Goal: Information Seeking & Learning: Find specific page/section

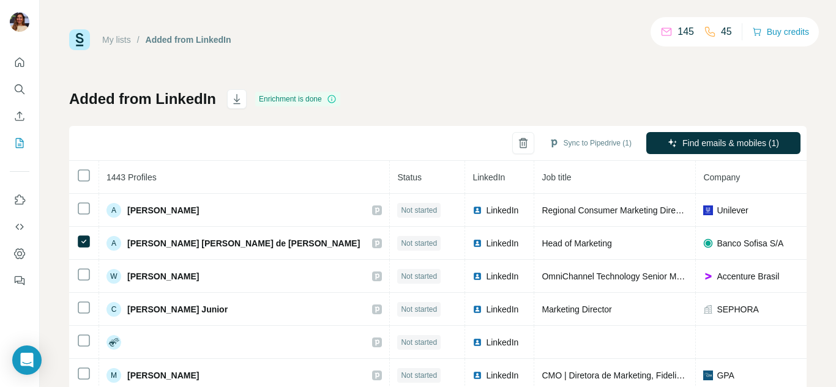
click at [333, 100] on icon at bounding box center [332, 99] width 10 height 10
click at [20, 61] on icon "Quick start" at bounding box center [19, 62] width 12 height 12
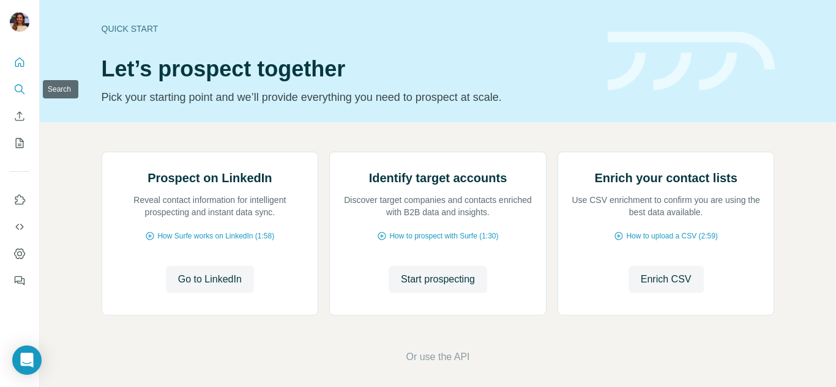
click at [24, 88] on icon "Search" at bounding box center [19, 89] width 12 height 12
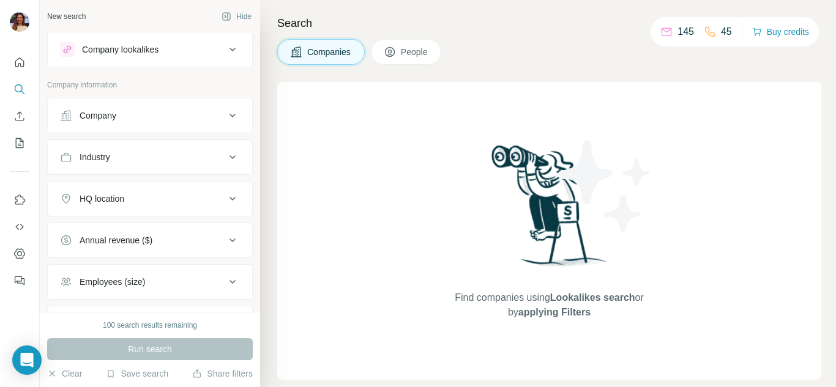
click at [185, 45] on div "Company lookalikes" at bounding box center [142, 49] width 165 height 15
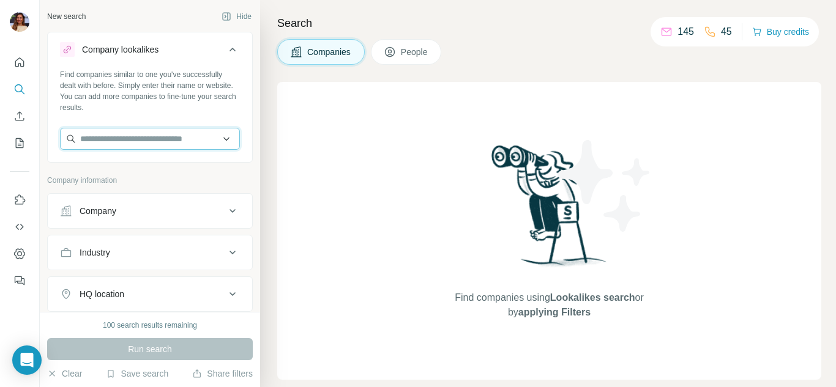
click at [174, 146] on input "text" at bounding box center [150, 139] width 180 height 22
click at [180, 145] on input "text" at bounding box center [150, 139] width 180 height 22
click at [199, 64] on button "Company lookalikes" at bounding box center [150, 52] width 204 height 34
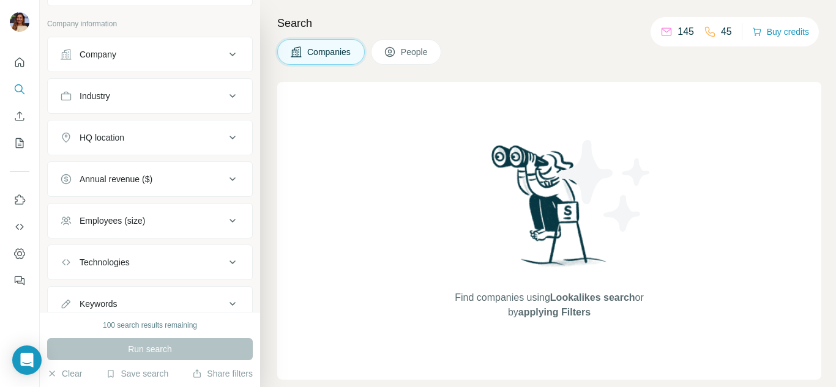
scroll to position [105, 0]
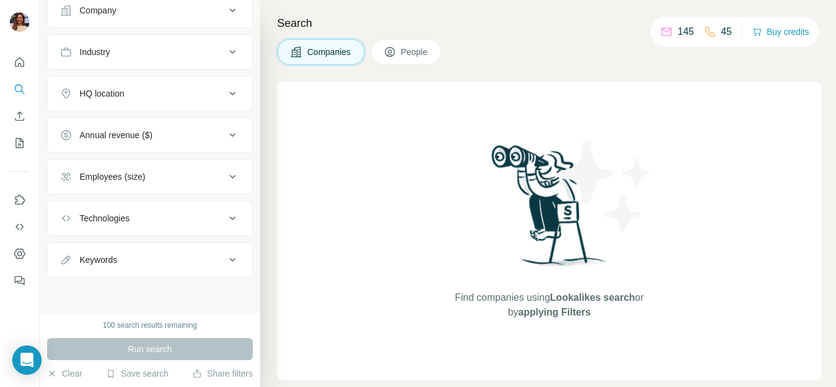
click at [190, 182] on div "Employees (size)" at bounding box center [142, 177] width 165 height 12
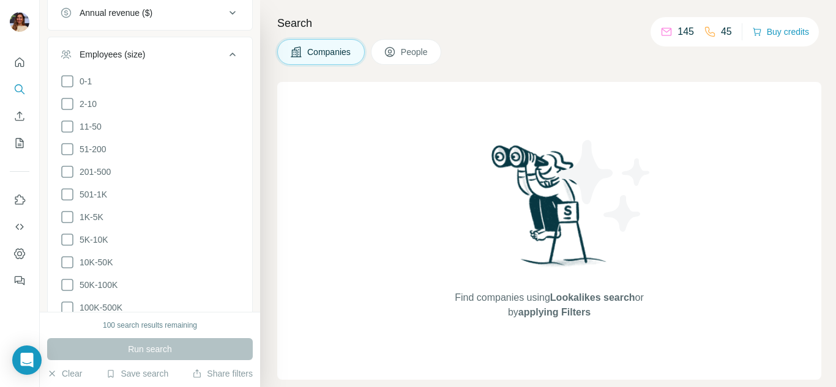
click at [169, 56] on div "Employees (size)" at bounding box center [142, 54] width 165 height 12
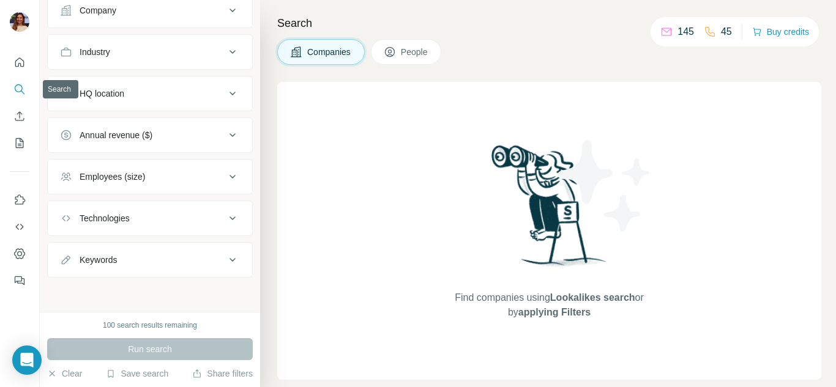
click at [12, 86] on button "Search" at bounding box center [20, 89] width 20 height 22
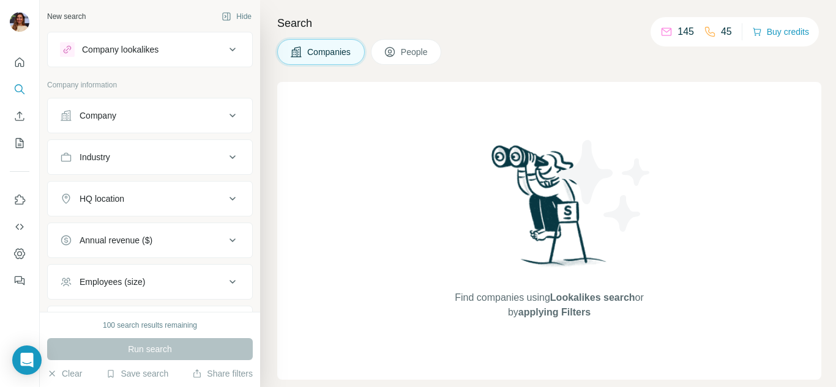
click at [412, 48] on span "People" at bounding box center [415, 52] width 28 height 12
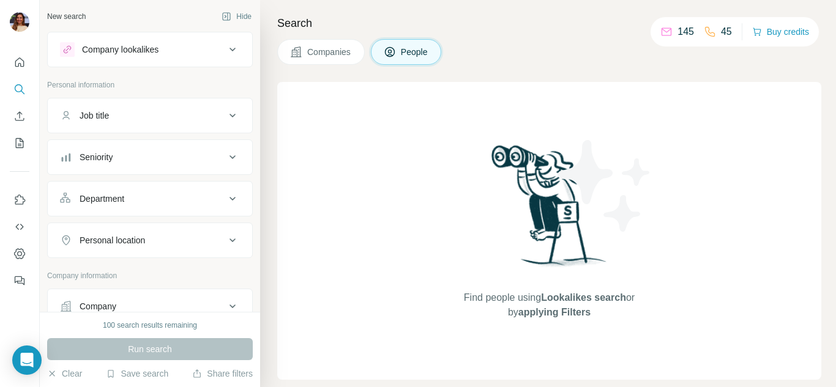
click at [198, 121] on div "Job title" at bounding box center [142, 116] width 165 height 12
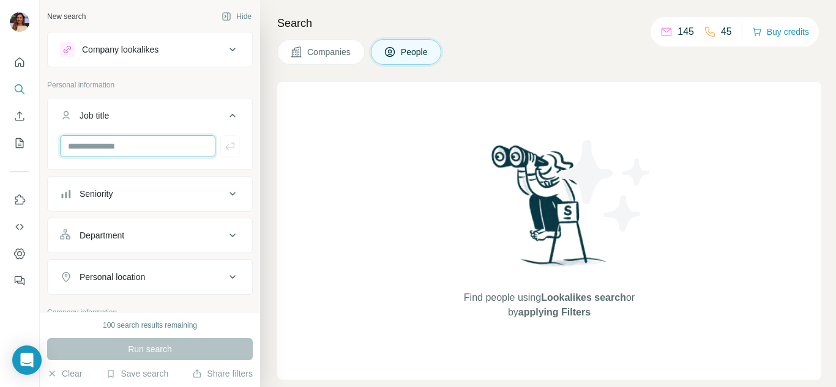
click at [187, 154] on input "text" at bounding box center [137, 146] width 155 height 22
type input "***"
click at [224, 147] on icon "button" at bounding box center [230, 146] width 12 height 12
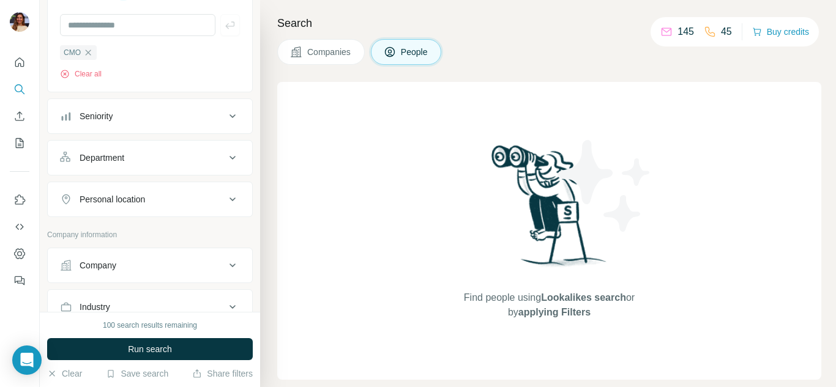
scroll to position [122, 0]
click at [230, 115] on icon at bounding box center [233, 115] width 6 height 4
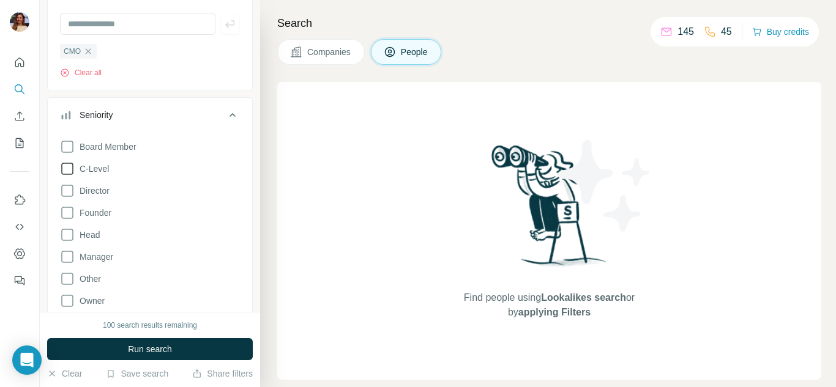
click at [106, 165] on span "C-Level" at bounding box center [92, 169] width 34 height 12
click at [97, 189] on span "Director" at bounding box center [92, 191] width 35 height 12
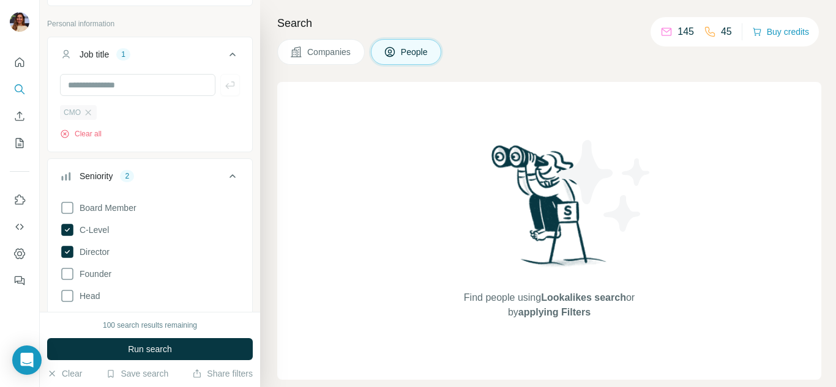
click at [94, 111] on div "CMO" at bounding box center [78, 112] width 37 height 15
click at [84, 116] on icon "button" at bounding box center [88, 113] width 10 height 10
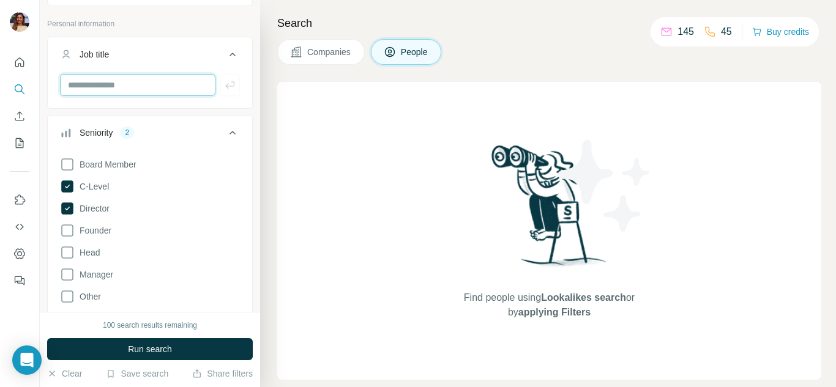
click at [106, 87] on input "text" at bounding box center [137, 85] width 155 height 22
type input "*********"
click at [224, 83] on icon "button" at bounding box center [230, 85] width 12 height 12
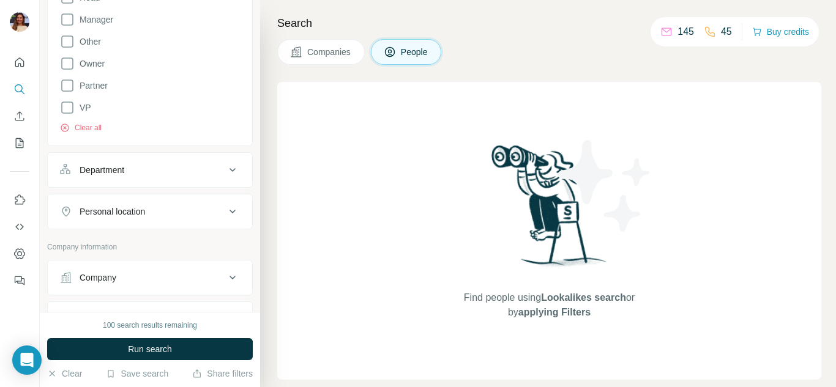
scroll to position [367, 0]
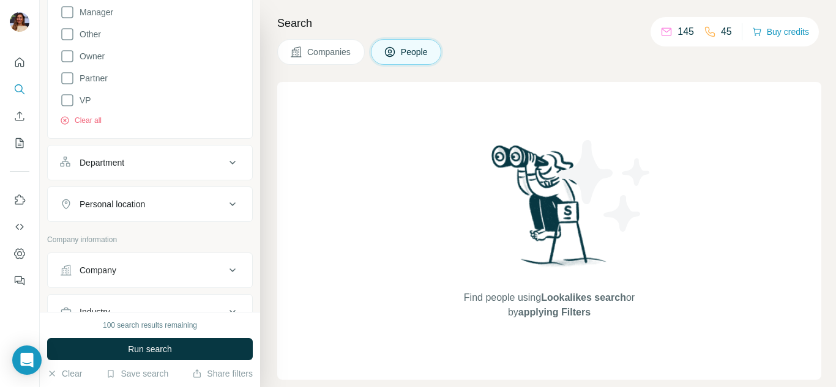
click at [157, 167] on div "Department" at bounding box center [142, 163] width 165 height 12
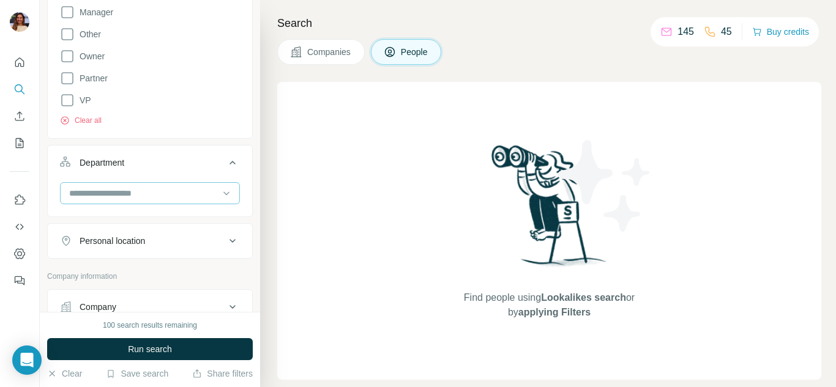
click at [155, 193] on input at bounding box center [143, 193] width 151 height 13
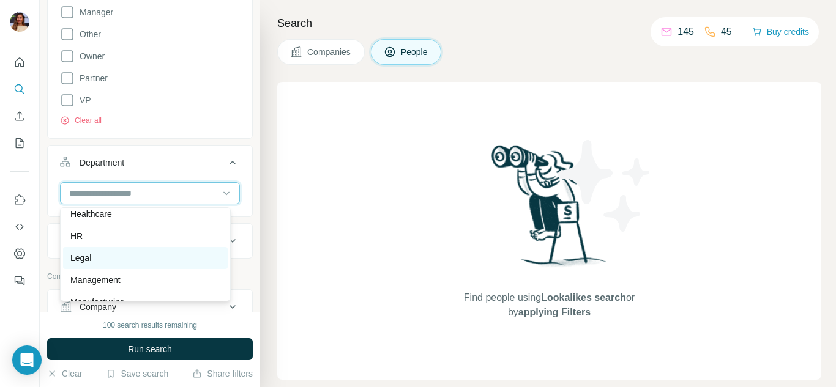
scroll to position [245, 0]
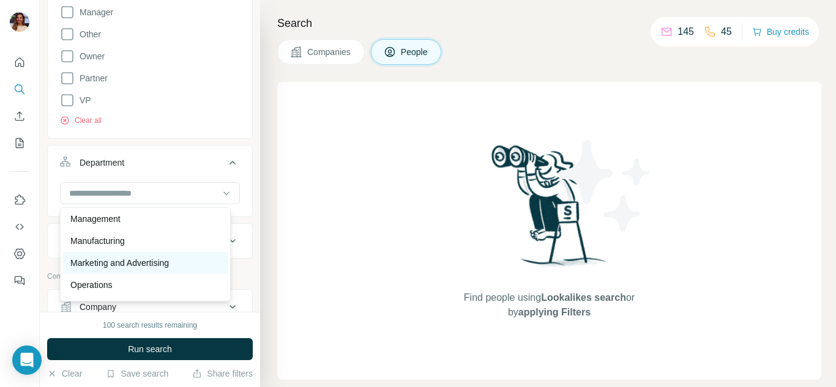
click at [182, 264] on div "Marketing and Advertising" at bounding box center [145, 263] width 150 height 12
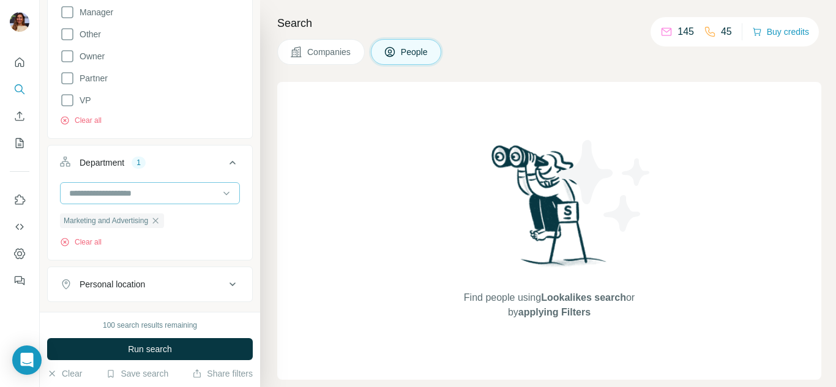
click at [170, 196] on input at bounding box center [143, 193] width 151 height 13
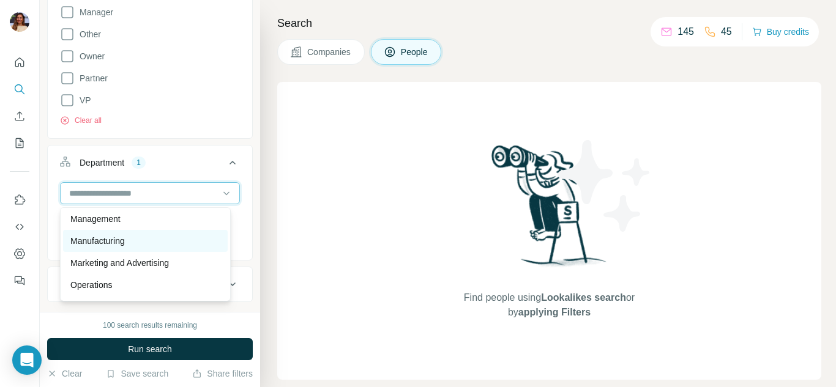
scroll to position [306, 0]
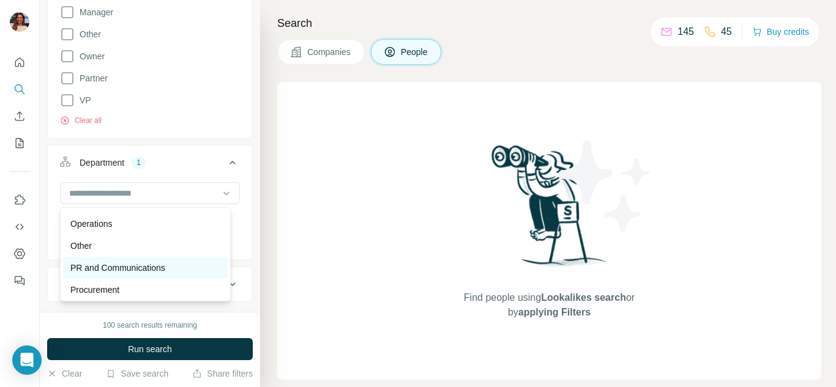
click at [171, 266] on div "PR and Communications" at bounding box center [145, 268] width 150 height 12
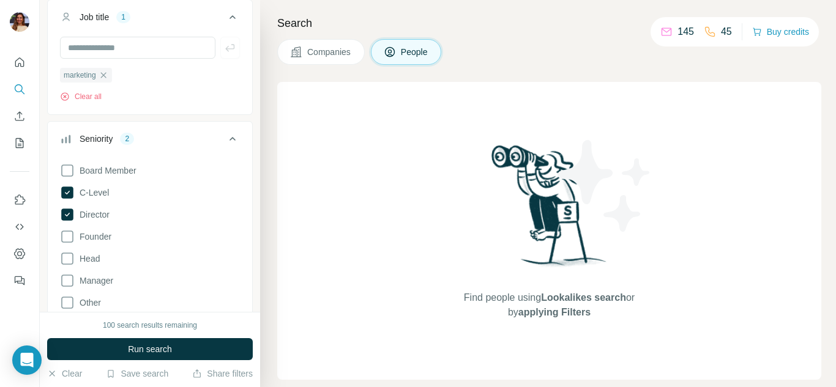
scroll to position [61, 0]
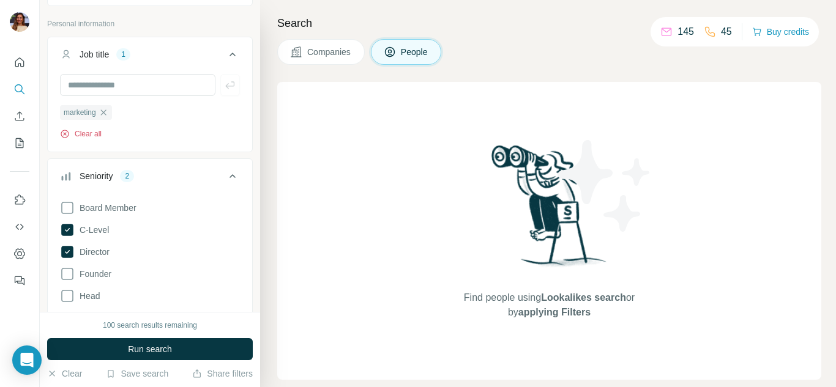
click at [91, 138] on button "Clear all" at bounding box center [81, 134] width 42 height 11
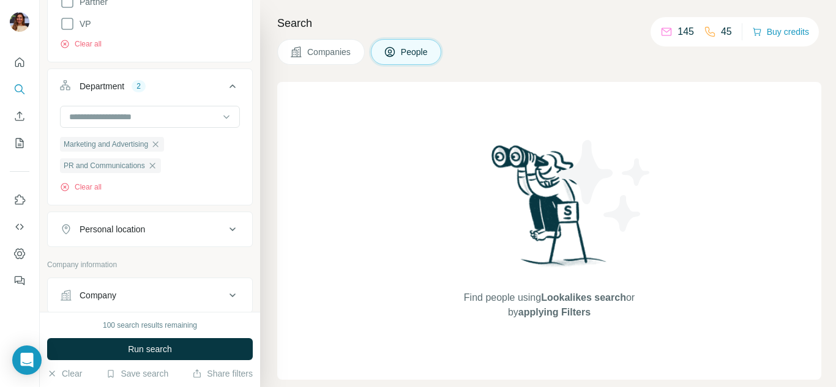
scroll to position [428, 0]
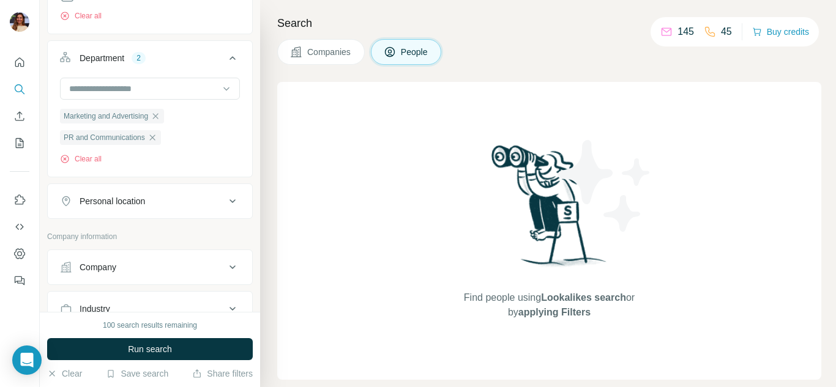
click at [199, 203] on div "Personal location" at bounding box center [142, 201] width 165 height 12
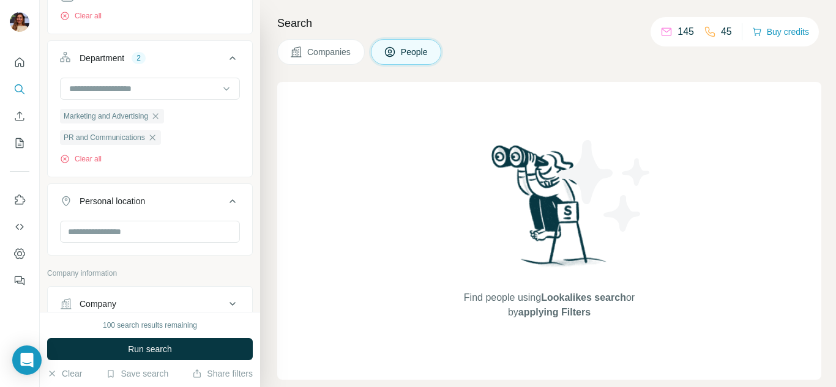
click at [199, 203] on div "Personal location" at bounding box center [142, 201] width 165 height 12
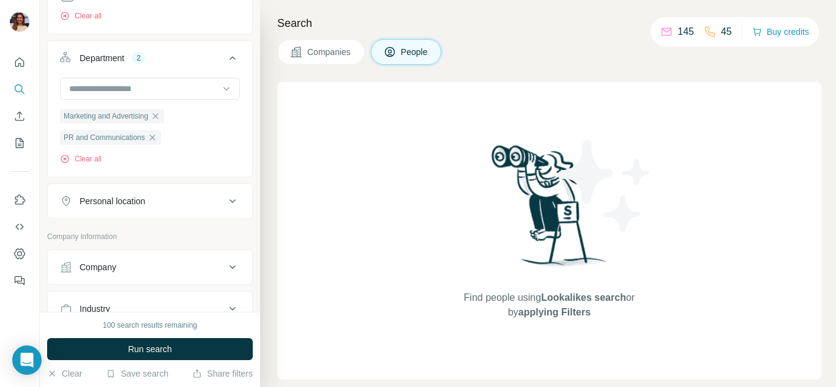
click at [199, 203] on div "Personal location" at bounding box center [142, 201] width 165 height 12
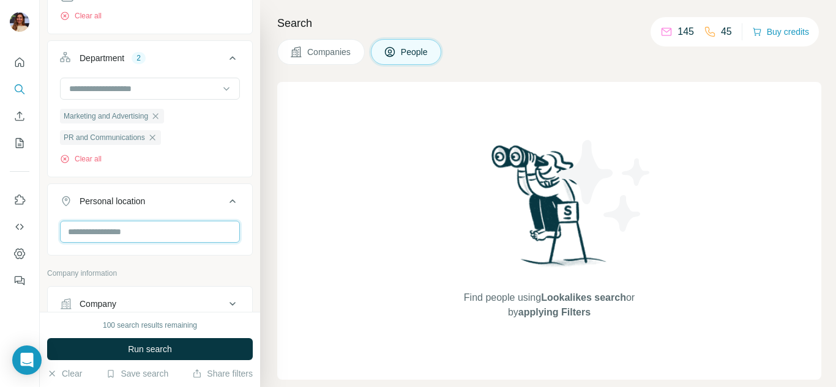
click at [143, 236] on input "text" at bounding box center [150, 232] width 180 height 22
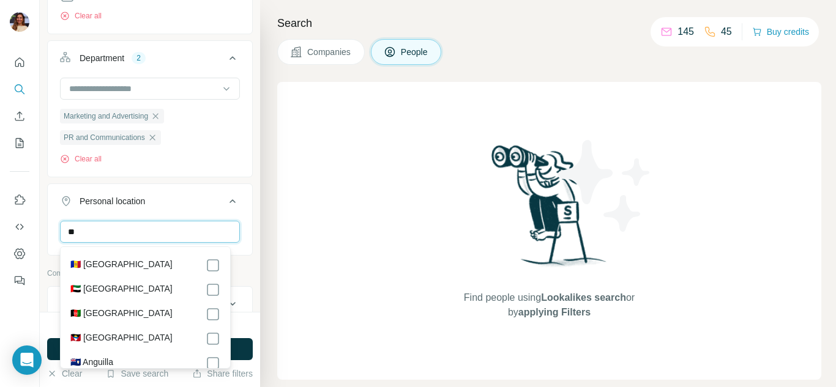
type input "*"
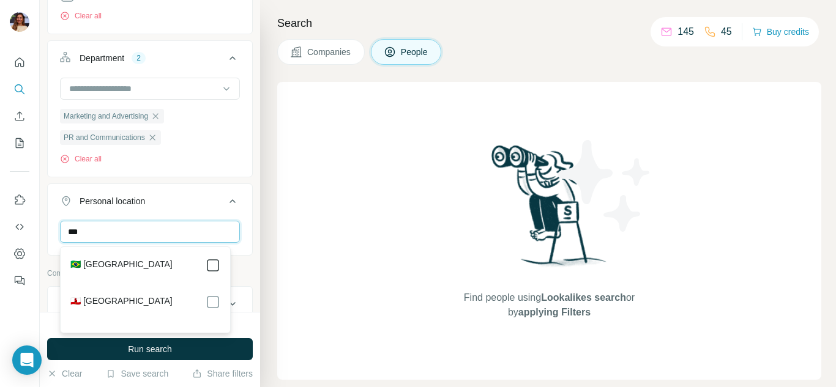
type input "***"
click at [198, 193] on button "Personal location 1" at bounding box center [150, 204] width 204 height 34
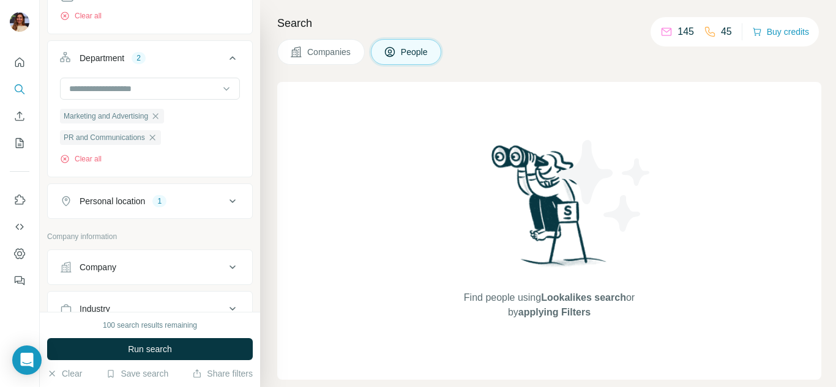
scroll to position [490, 0]
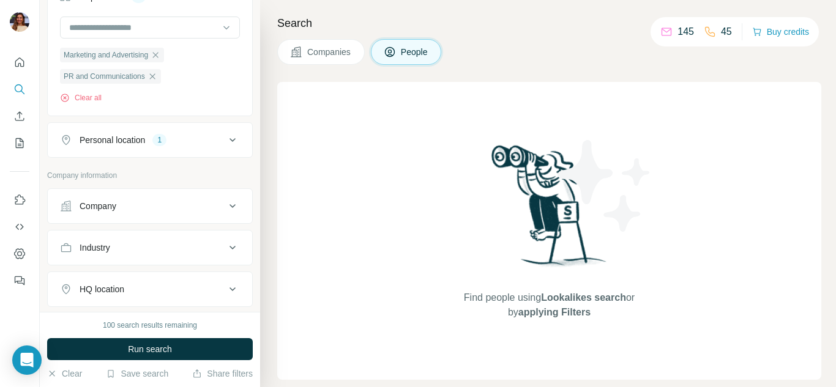
click at [188, 132] on button "Personal location 1" at bounding box center [150, 139] width 204 height 29
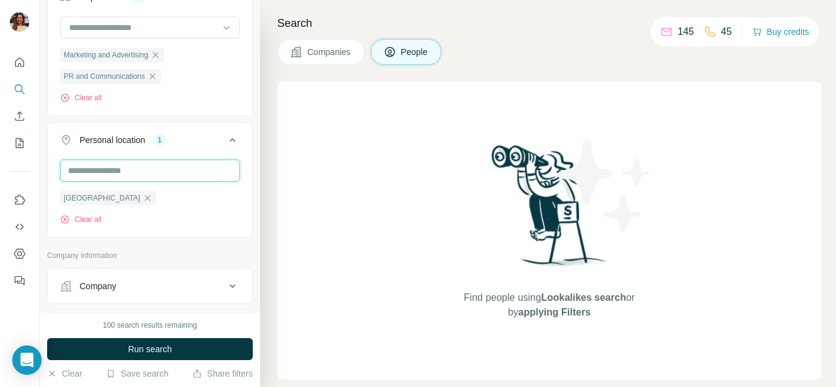
click at [117, 175] on input "text" at bounding box center [150, 171] width 180 height 22
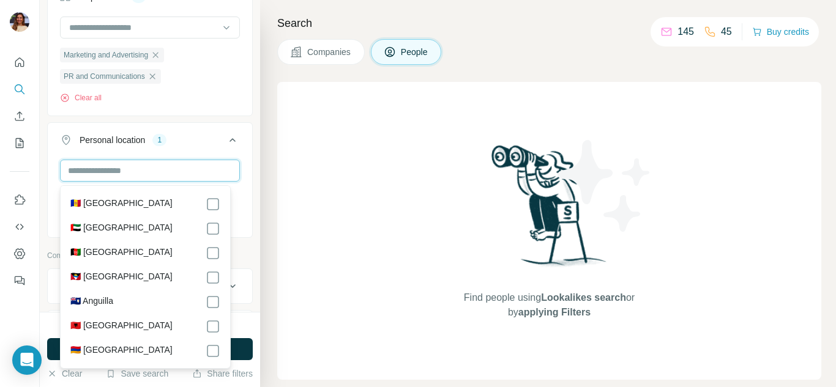
click at [117, 175] on input "text" at bounding box center [150, 171] width 180 height 22
click at [186, 151] on button "Personal location 1" at bounding box center [150, 142] width 204 height 34
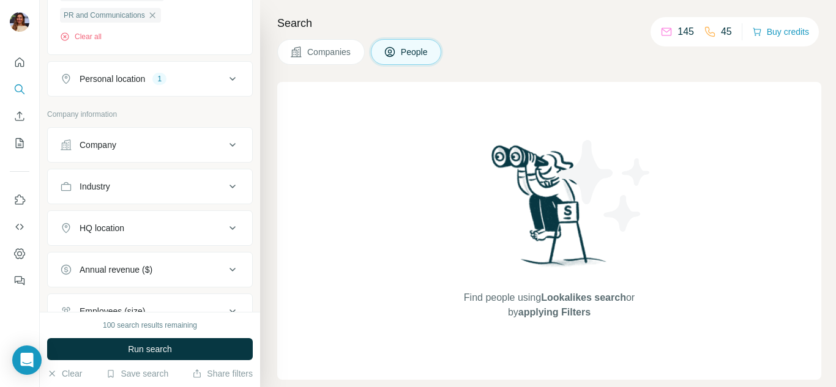
scroll to position [612, 0]
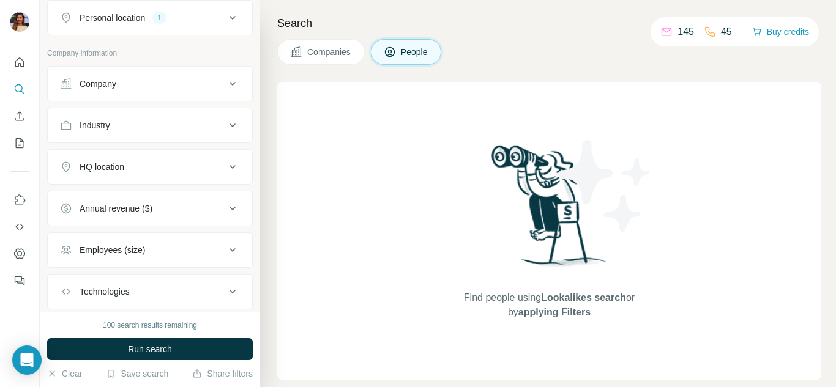
click at [192, 167] on div "HQ location" at bounding box center [142, 167] width 165 height 12
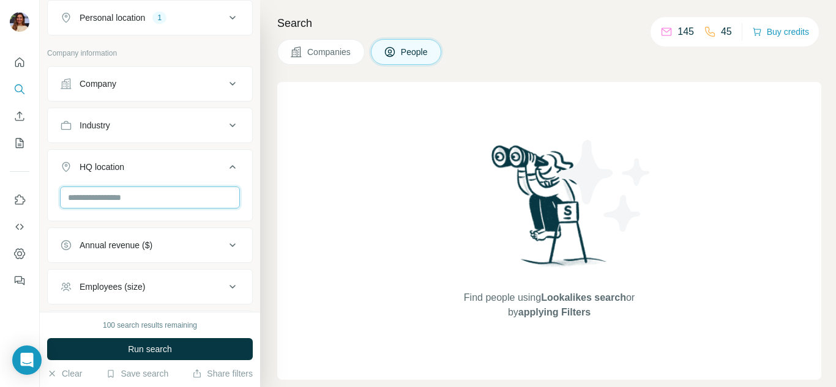
click at [173, 199] on input "text" at bounding box center [150, 198] width 180 height 22
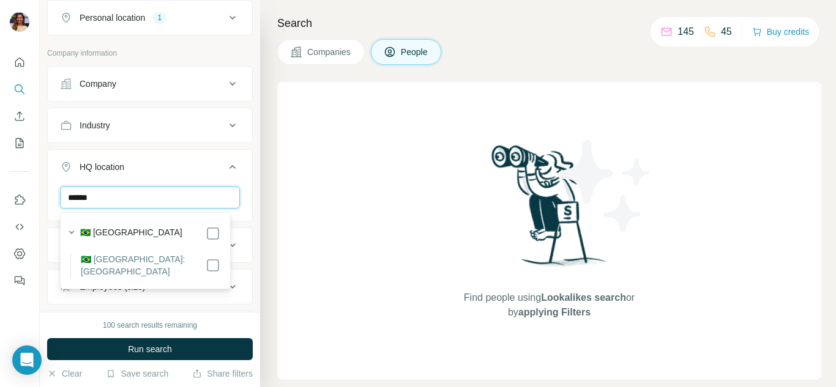
type input "******"
click at [143, 264] on label "🇧🇷 [GEOGRAPHIC_DATA]: [GEOGRAPHIC_DATA]" at bounding box center [143, 265] width 125 height 24
click at [185, 167] on div "HQ location 1" at bounding box center [142, 167] width 165 height 12
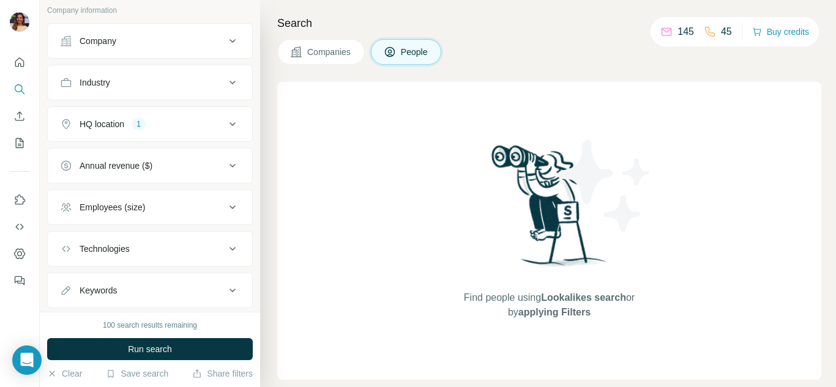
scroll to position [673, 0]
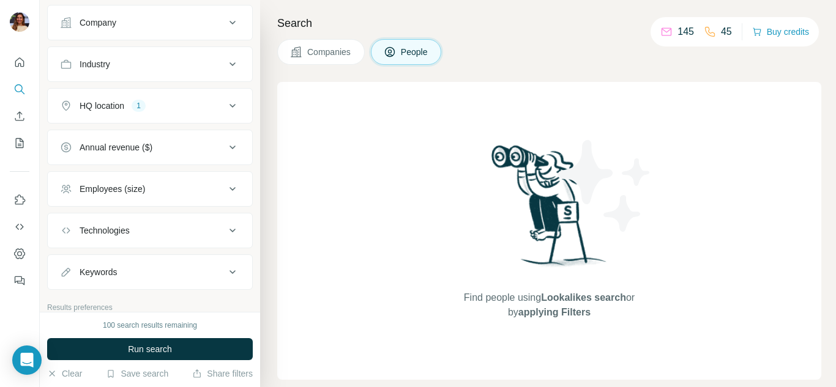
click at [190, 150] on div "Annual revenue ($)" at bounding box center [142, 147] width 165 height 12
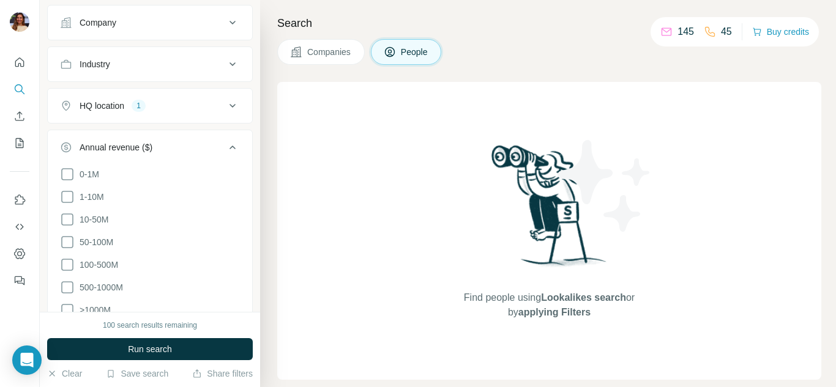
click at [190, 150] on div "Annual revenue ($)" at bounding box center [142, 147] width 165 height 12
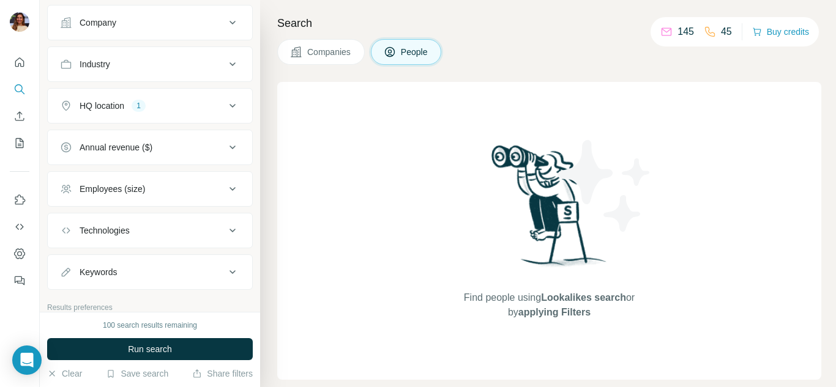
click at [192, 191] on div "Employees (size)" at bounding box center [142, 189] width 165 height 12
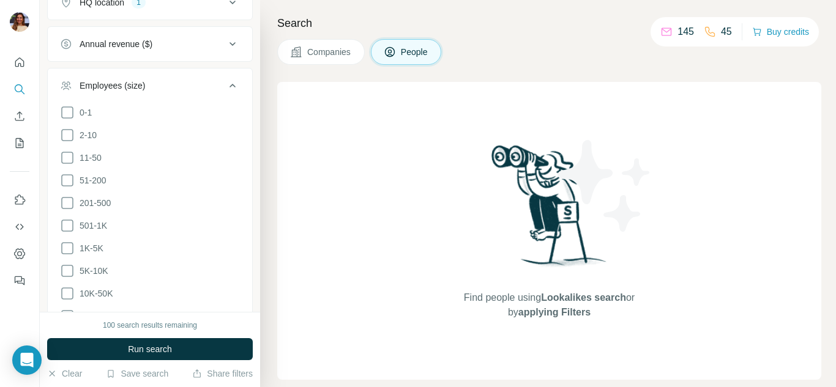
scroll to position [796, 0]
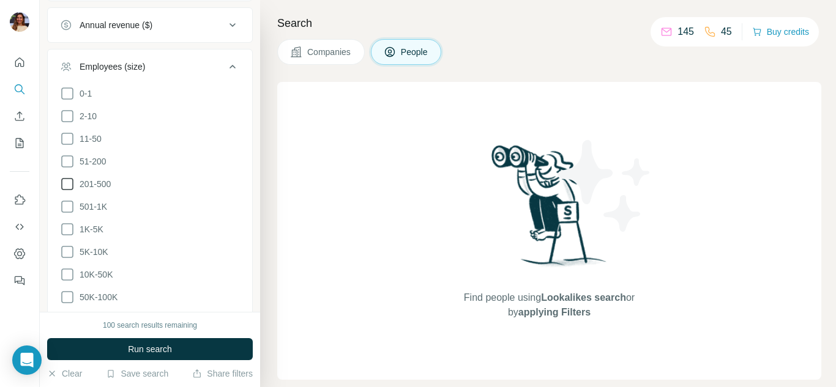
click at [100, 184] on span "201-500" at bounding box center [93, 184] width 36 height 12
click at [105, 202] on span "501-1K" at bounding box center [91, 207] width 32 height 12
click at [98, 228] on span "1K-5K" at bounding box center [89, 229] width 29 height 12
click at [101, 254] on span "5K-10K" at bounding box center [92, 252] width 34 height 12
click at [99, 269] on span "10K-50K" at bounding box center [94, 275] width 38 height 12
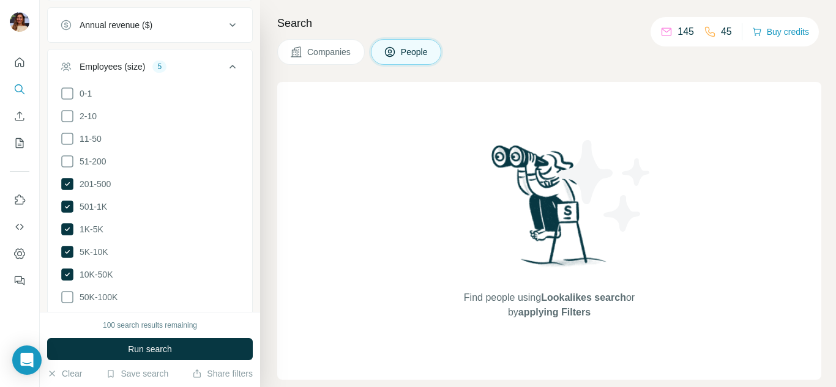
scroll to position [857, 0]
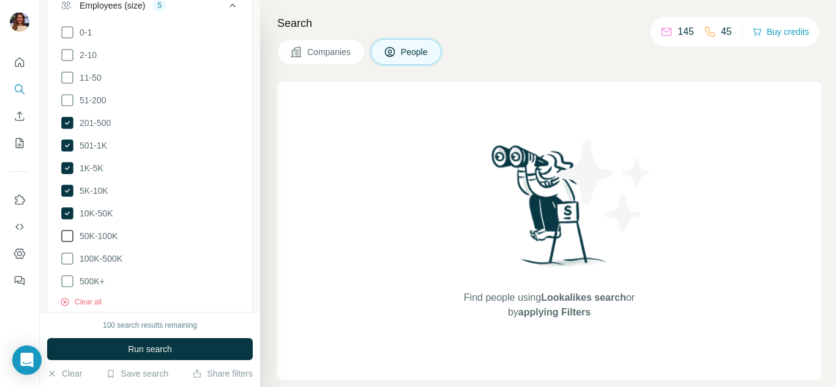
click at [98, 223] on ul "0-1 2-10 11-50 [PHONE_NUMBER] 501-1K 1K-5K 5K-10K 10K-50K 50K-100K 100K-500K 50…" at bounding box center [150, 157] width 180 height 264
click at [107, 230] on span "50K-100K" at bounding box center [96, 236] width 43 height 12
click at [114, 253] on span "100K-500K" at bounding box center [99, 259] width 48 height 12
click at [99, 277] on span "500K+" at bounding box center [90, 281] width 30 height 12
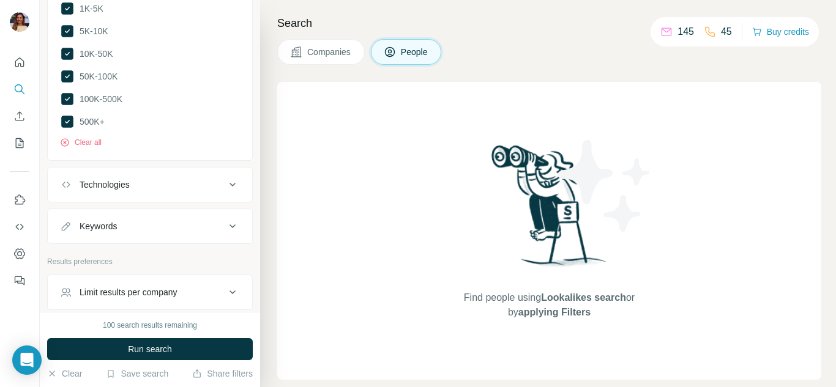
scroll to position [1041, 0]
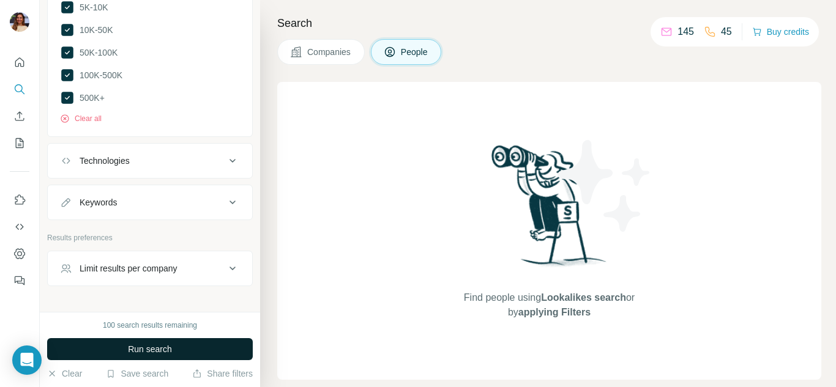
click at [135, 344] on span "Run search" at bounding box center [150, 349] width 44 height 12
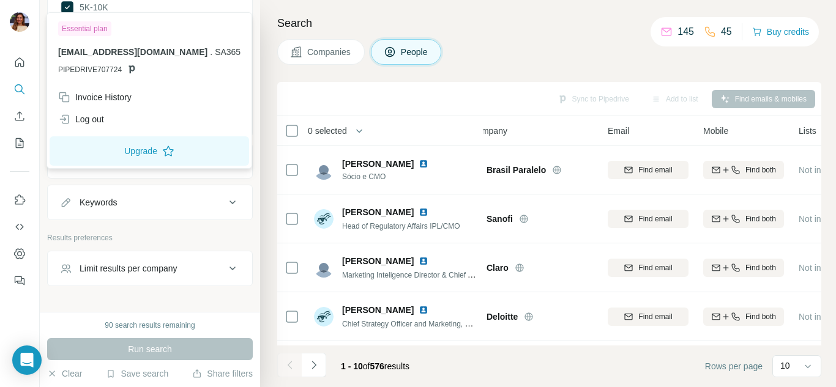
scroll to position [0, 0]
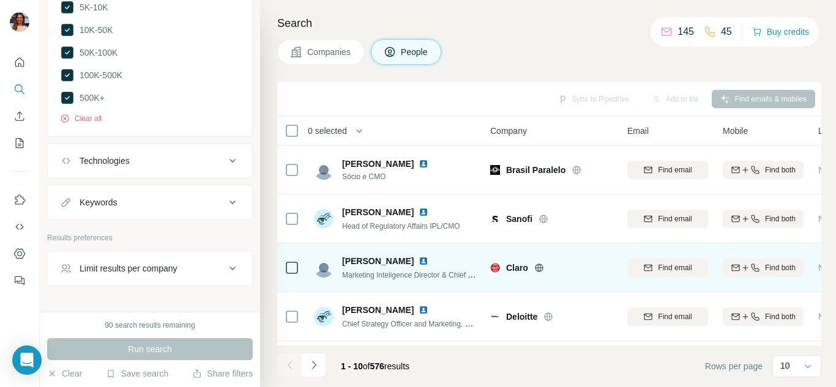
click at [377, 262] on span "[PERSON_NAME]" at bounding box center [378, 261] width 72 height 12
click at [365, 263] on span "[PERSON_NAME]" at bounding box center [378, 261] width 72 height 12
click at [419, 263] on img at bounding box center [424, 261] width 10 height 10
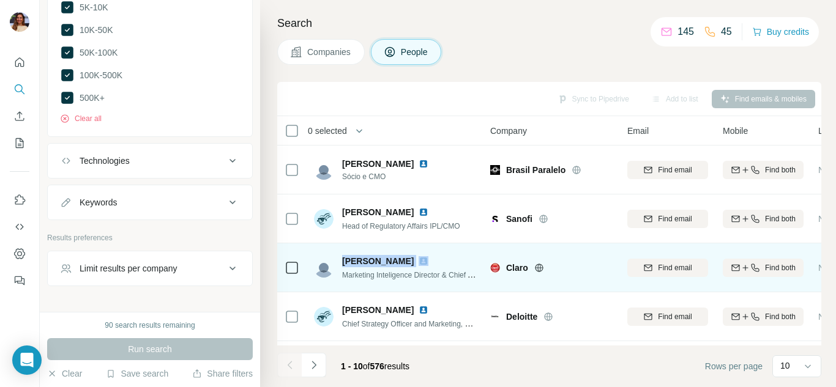
scroll to position [61, 0]
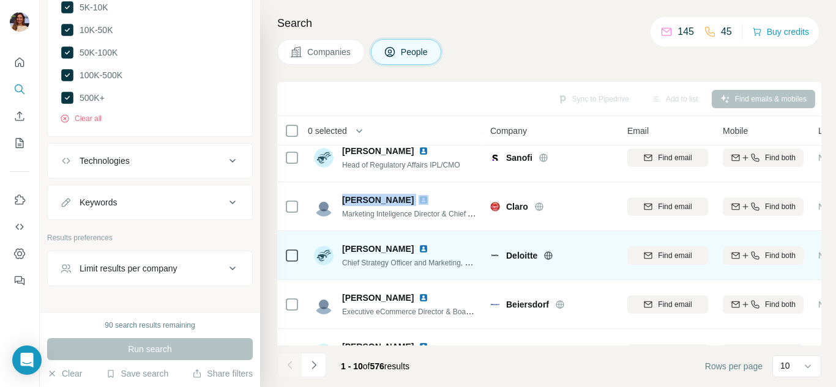
click at [419, 252] on img at bounding box center [424, 249] width 10 height 10
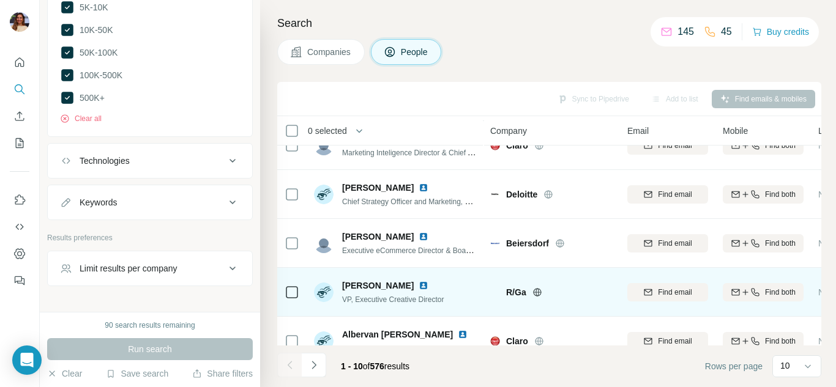
scroll to position [184, 0]
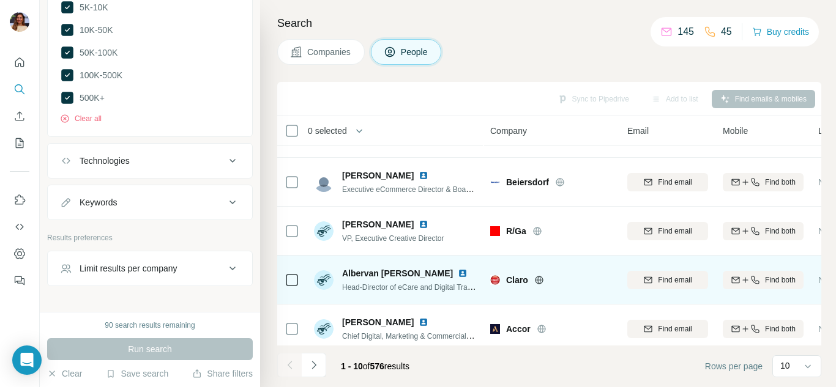
click at [458, 272] on img at bounding box center [463, 274] width 10 height 10
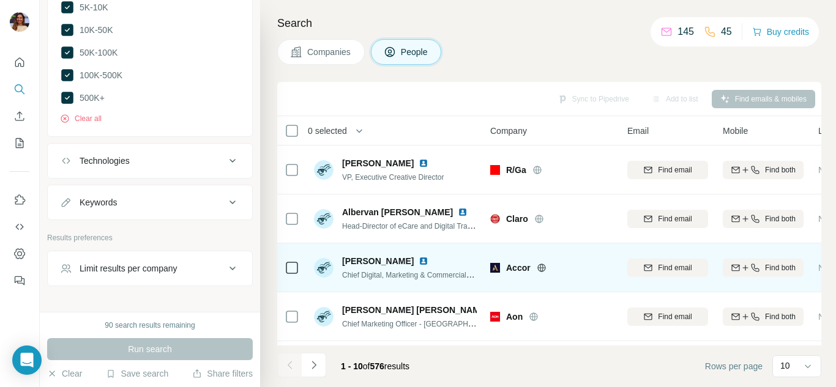
scroll to position [296, 0]
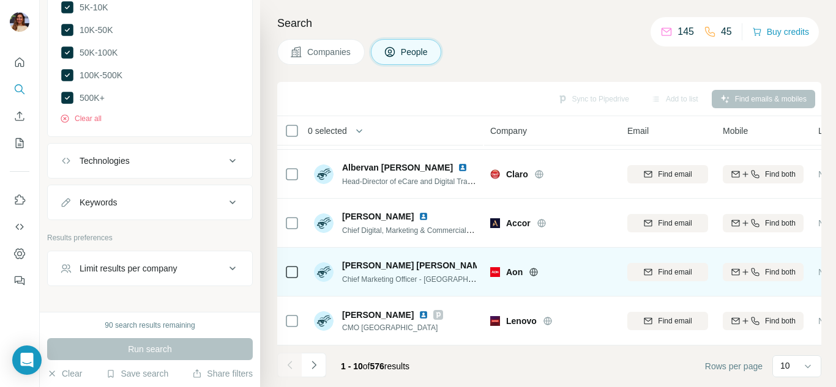
click at [493, 261] on img at bounding box center [495, 266] width 5 height 10
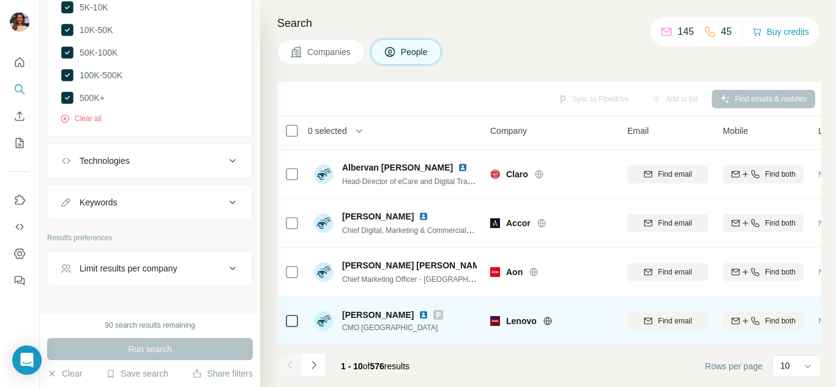
click at [421, 310] on img at bounding box center [424, 315] width 10 height 10
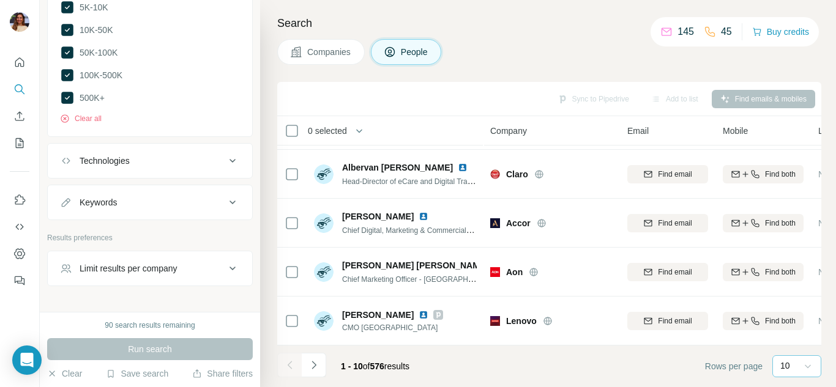
click at [809, 371] on icon at bounding box center [808, 367] width 12 height 12
click at [797, 271] on div "60" at bounding box center [797, 273] width 28 height 12
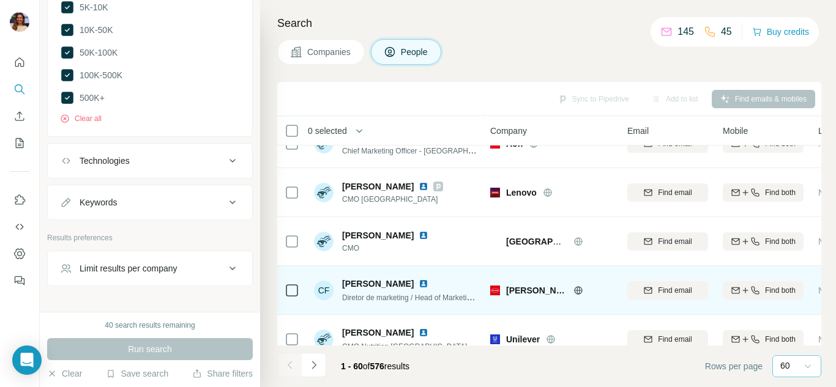
scroll to position [479, 0]
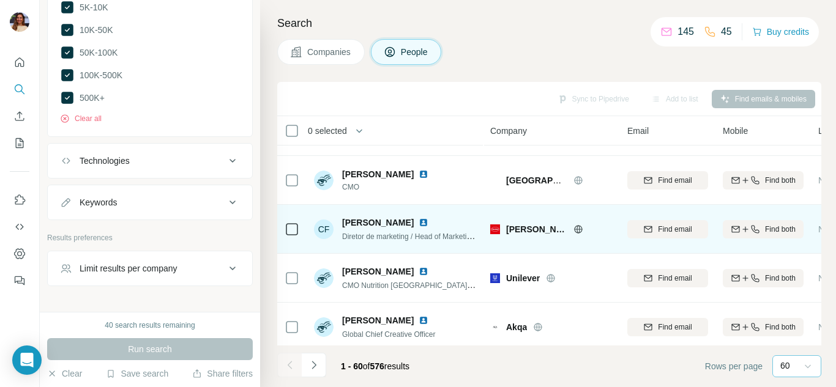
click at [423, 223] on img at bounding box center [424, 223] width 10 height 10
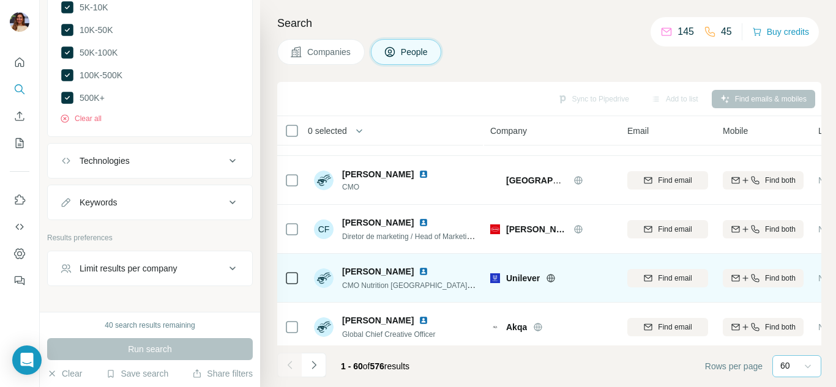
click at [419, 272] on img at bounding box center [424, 272] width 10 height 10
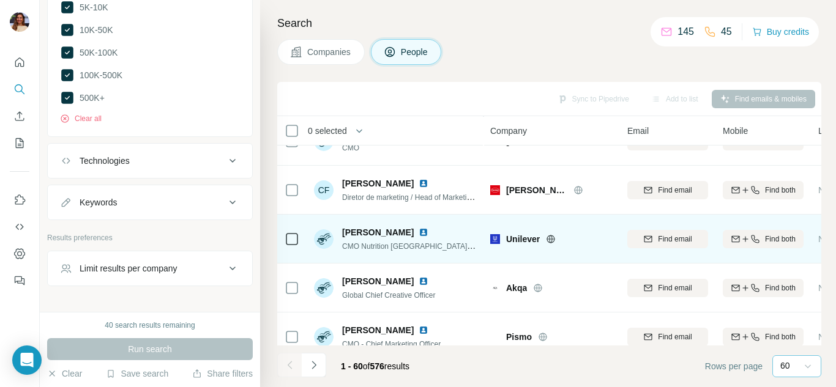
scroll to position [602, 0]
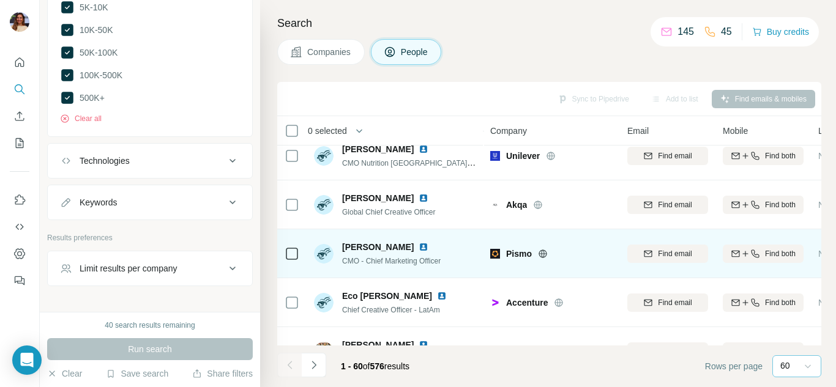
click at [419, 245] on img at bounding box center [424, 247] width 10 height 10
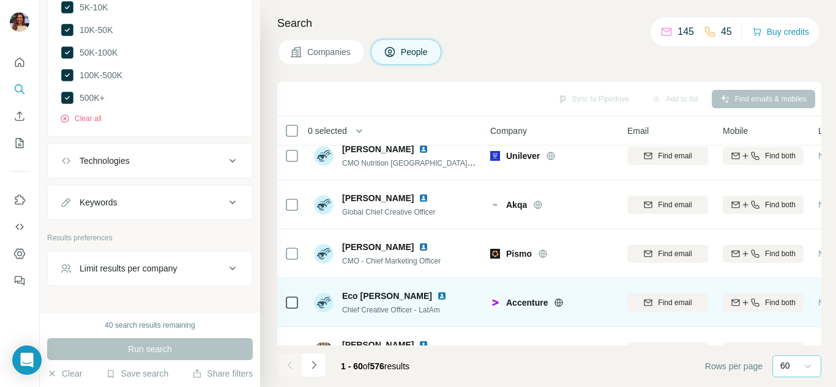
click at [437, 296] on img at bounding box center [442, 296] width 10 height 10
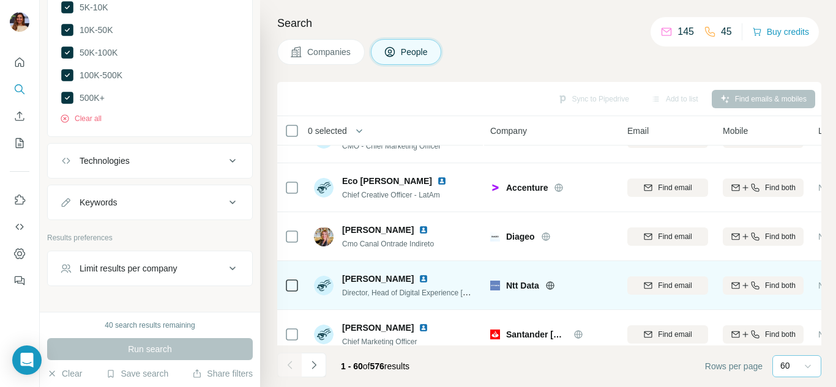
scroll to position [724, 0]
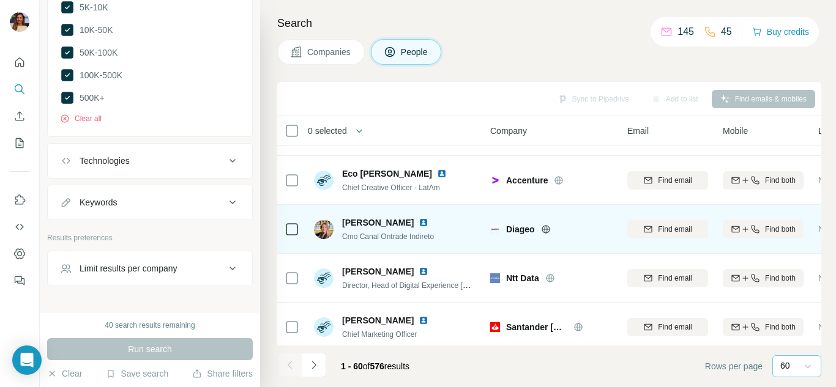
click at [419, 222] on img at bounding box center [424, 223] width 10 height 10
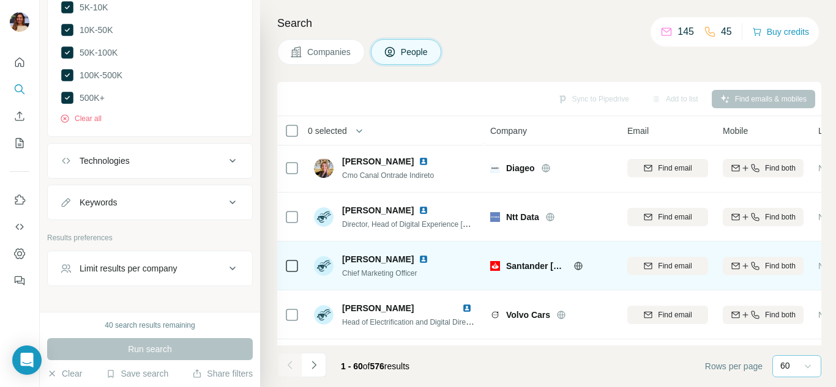
scroll to position [847, 0]
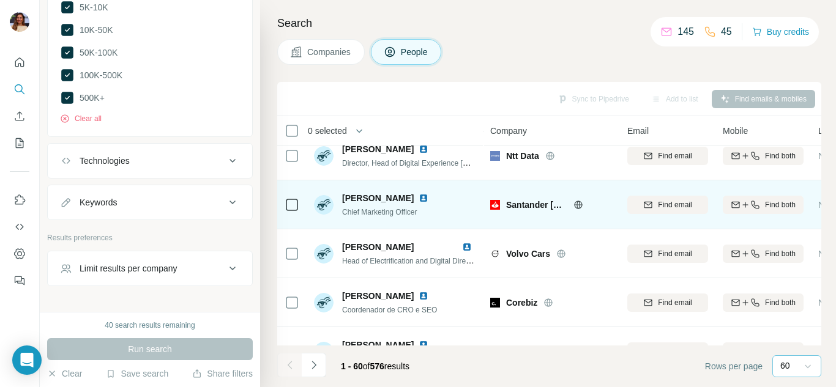
click at [419, 199] on img at bounding box center [424, 198] width 10 height 10
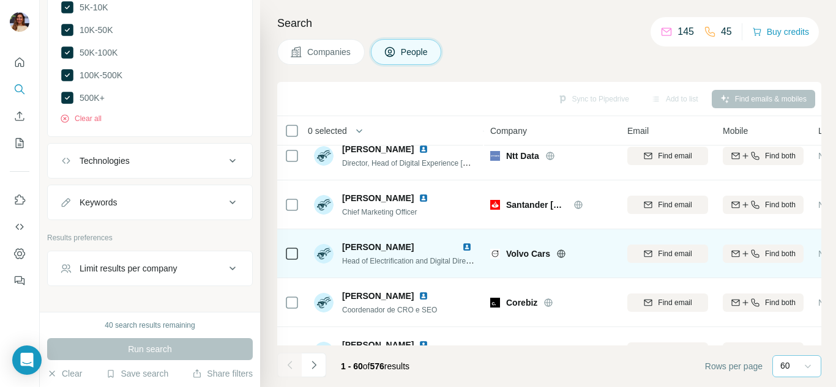
click at [469, 245] on img at bounding box center [467, 247] width 10 height 10
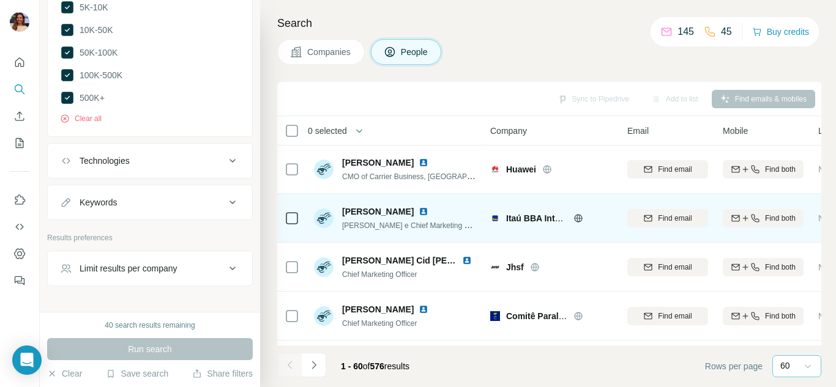
scroll to position [1091, 0]
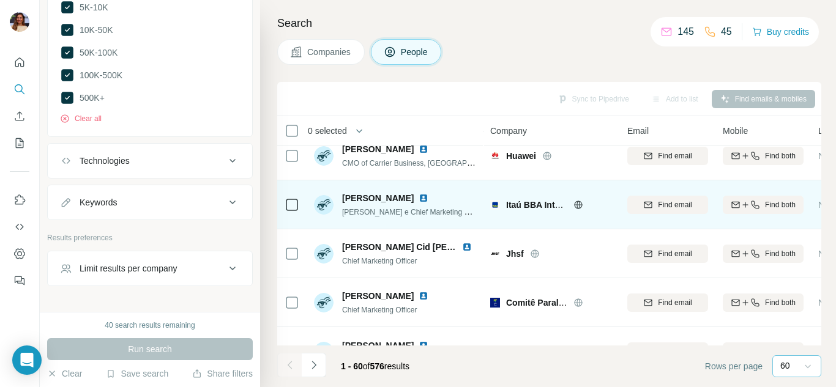
click at [419, 197] on img at bounding box center [424, 198] width 10 height 10
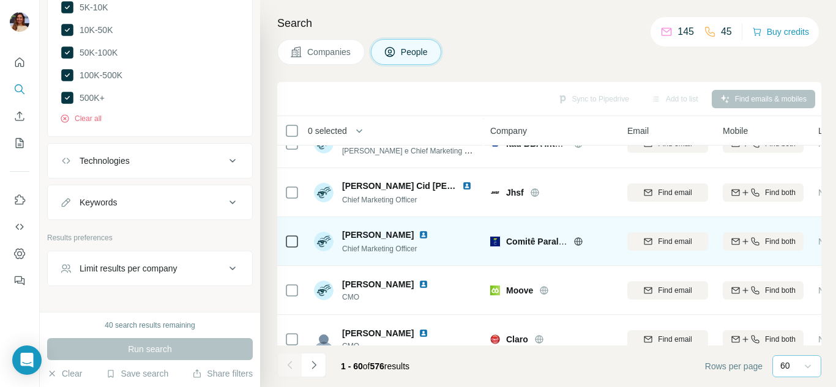
scroll to position [1214, 0]
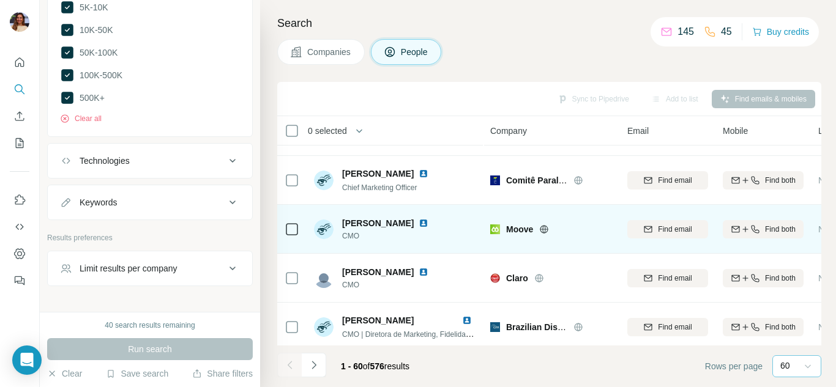
click at [421, 269] on img at bounding box center [424, 272] width 10 height 10
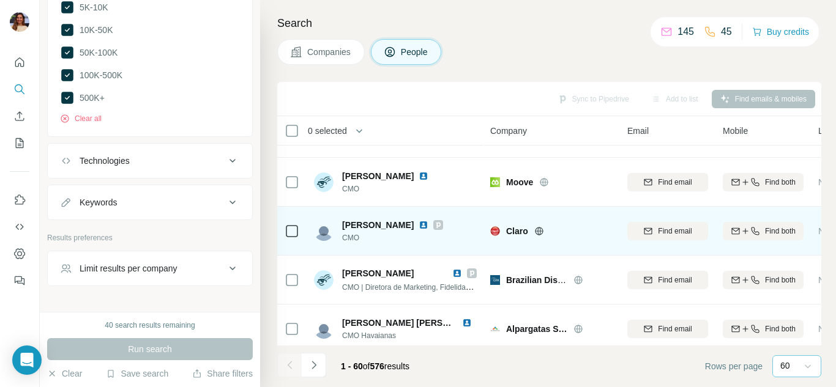
scroll to position [1275, 0]
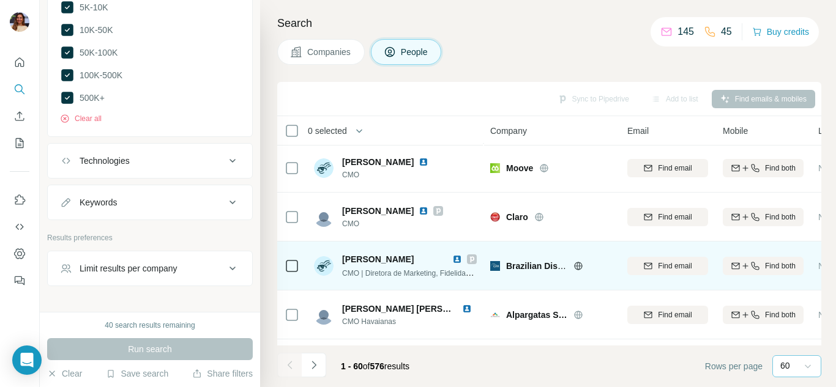
click at [457, 260] on img at bounding box center [457, 260] width 10 height 10
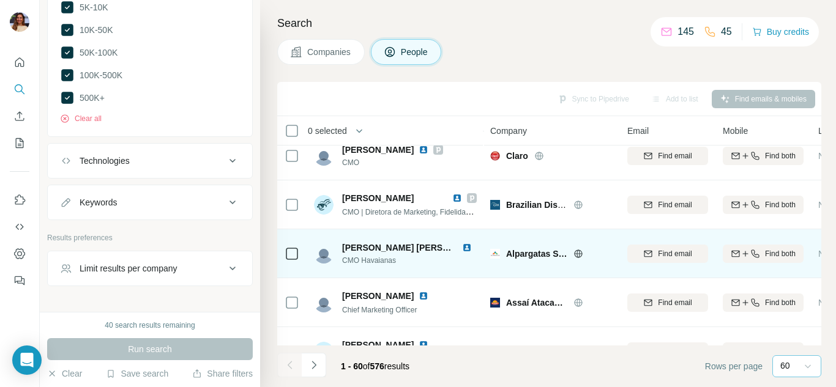
click at [468, 249] on img at bounding box center [467, 248] width 10 height 10
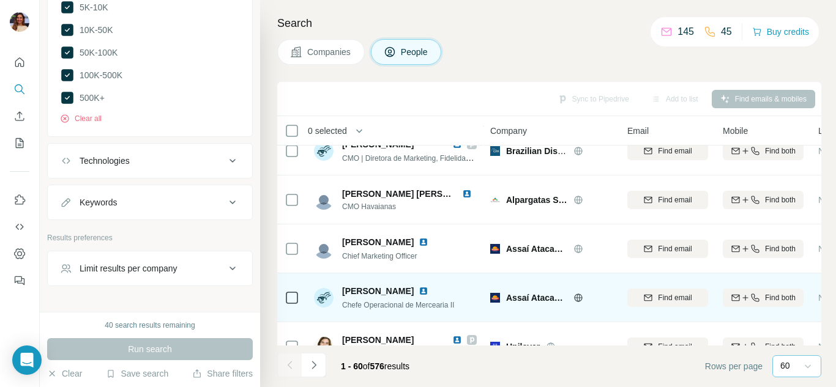
scroll to position [1397, 0]
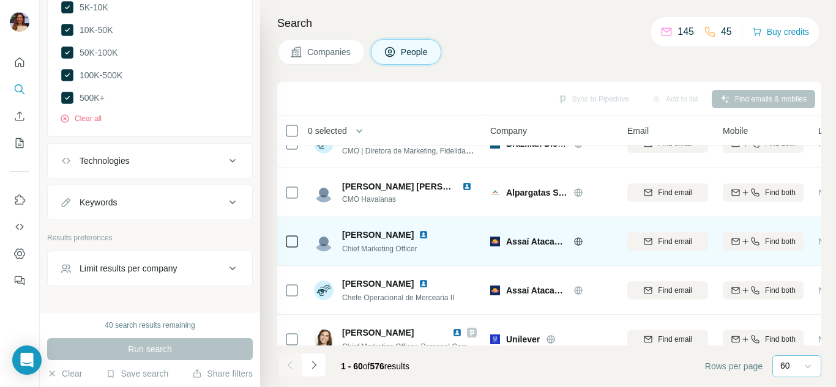
click at [421, 234] on img at bounding box center [424, 235] width 10 height 10
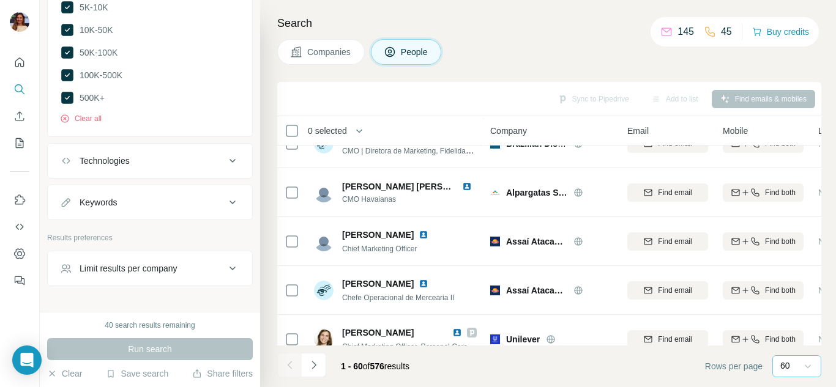
scroll to position [1520, 0]
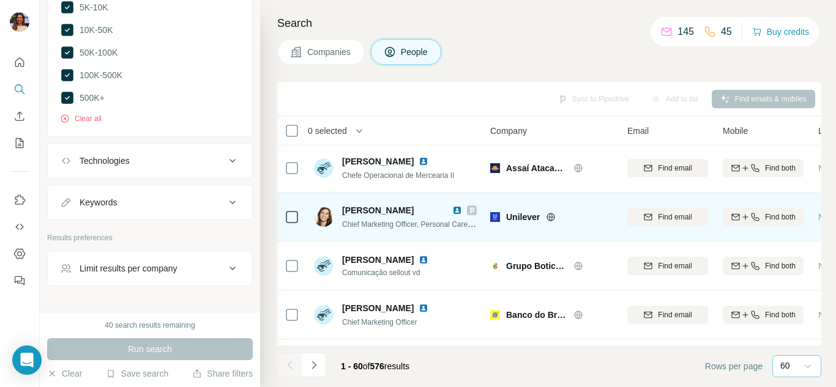
click at [458, 209] on img at bounding box center [457, 211] width 10 height 10
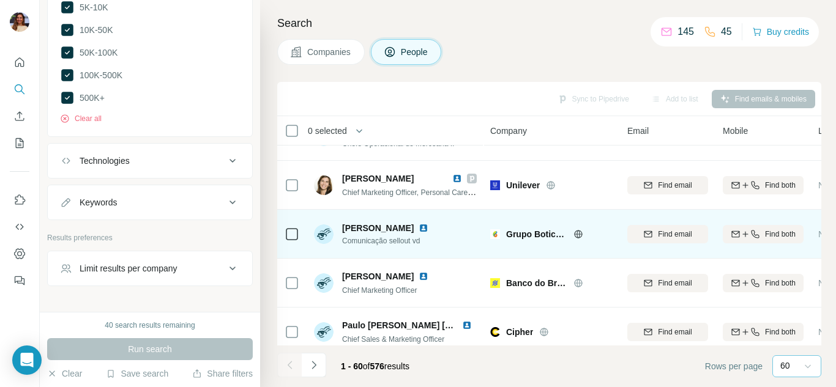
scroll to position [1581, 0]
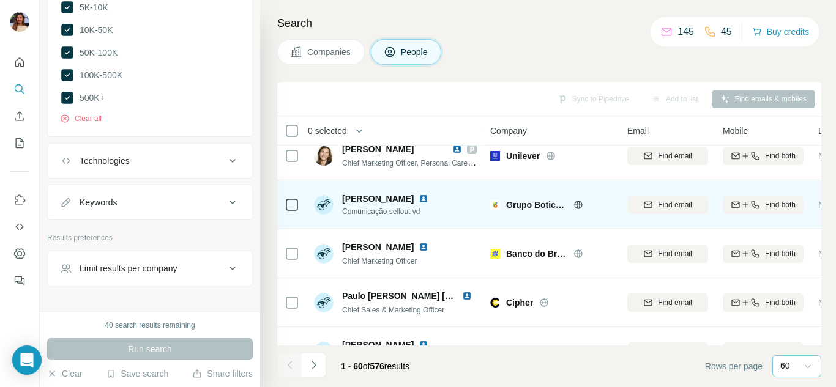
click at [419, 199] on img at bounding box center [424, 199] width 10 height 10
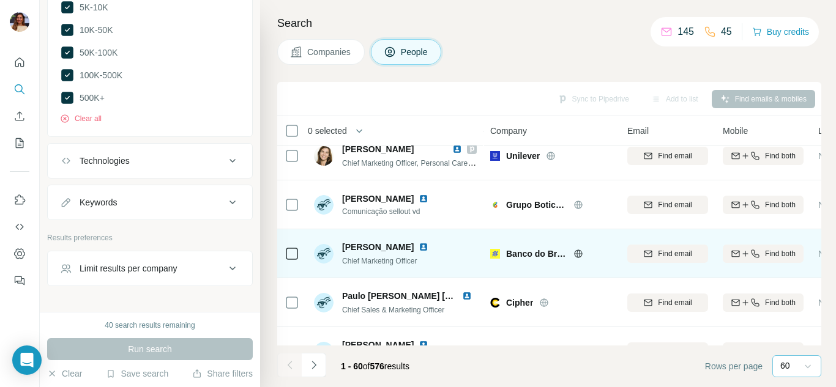
scroll to position [1642, 0]
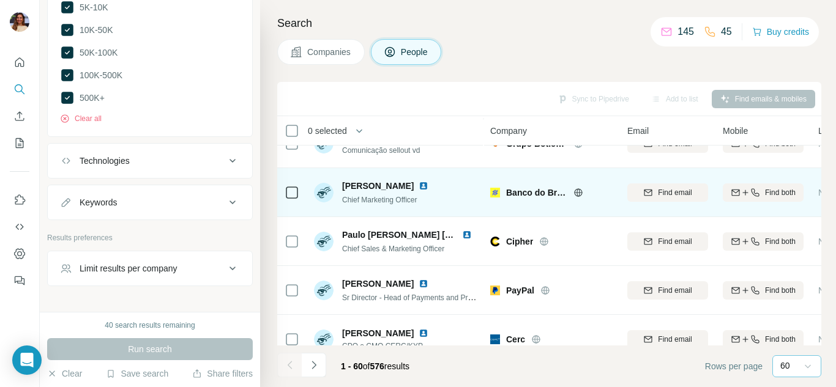
click at [419, 186] on img at bounding box center [424, 186] width 10 height 10
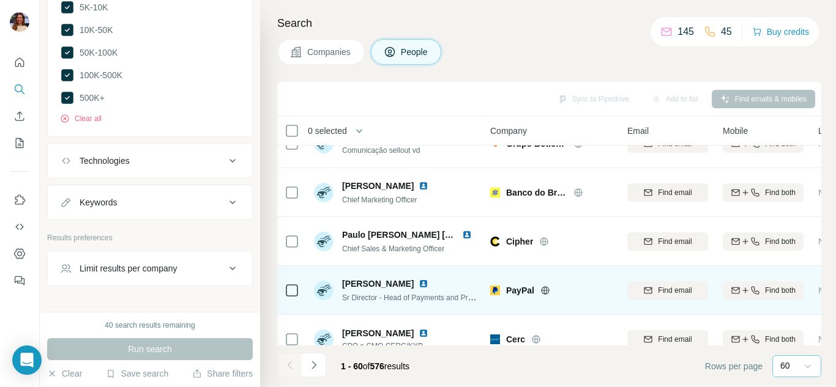
click at [419, 282] on img at bounding box center [424, 284] width 10 height 10
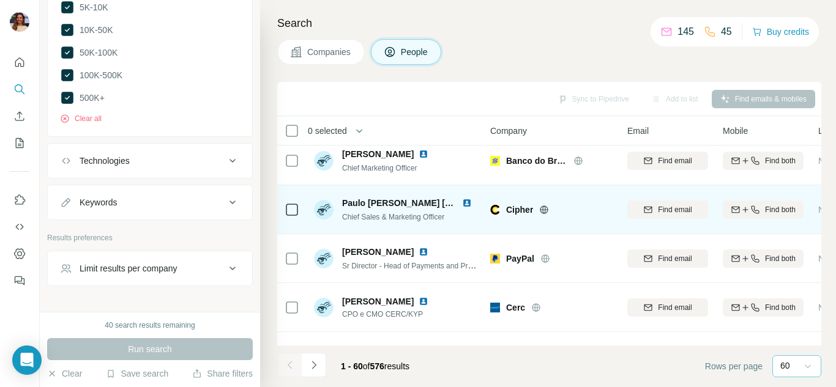
scroll to position [1704, 0]
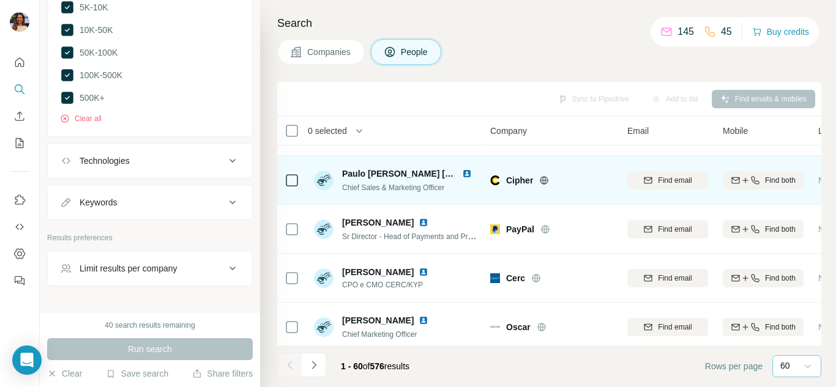
click at [467, 172] on img at bounding box center [467, 174] width 10 height 10
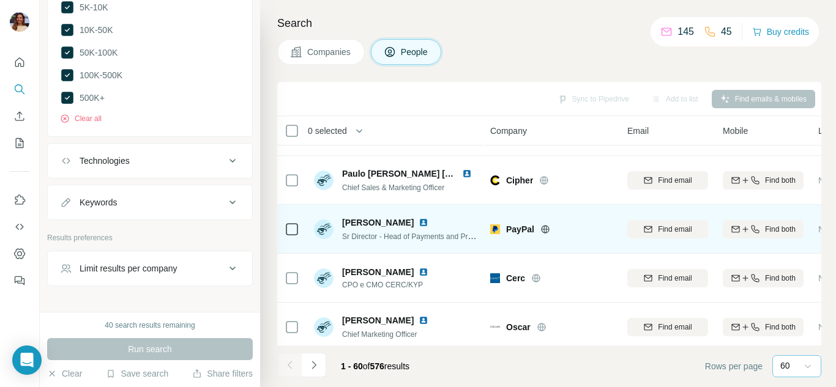
scroll to position [1765, 0]
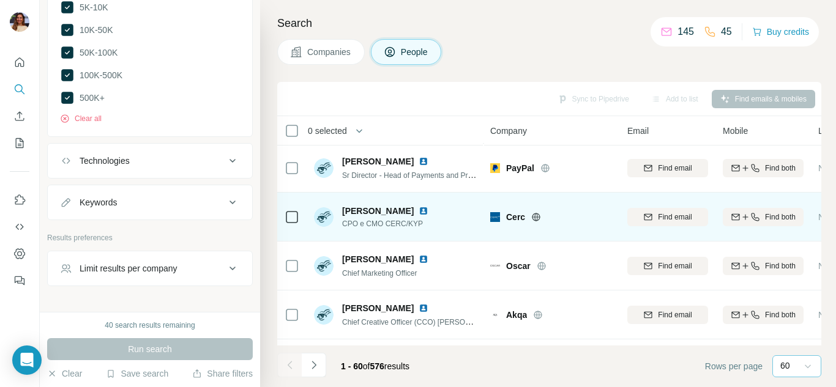
click at [419, 211] on img at bounding box center [424, 211] width 10 height 10
